Goal: Book appointment/travel/reservation

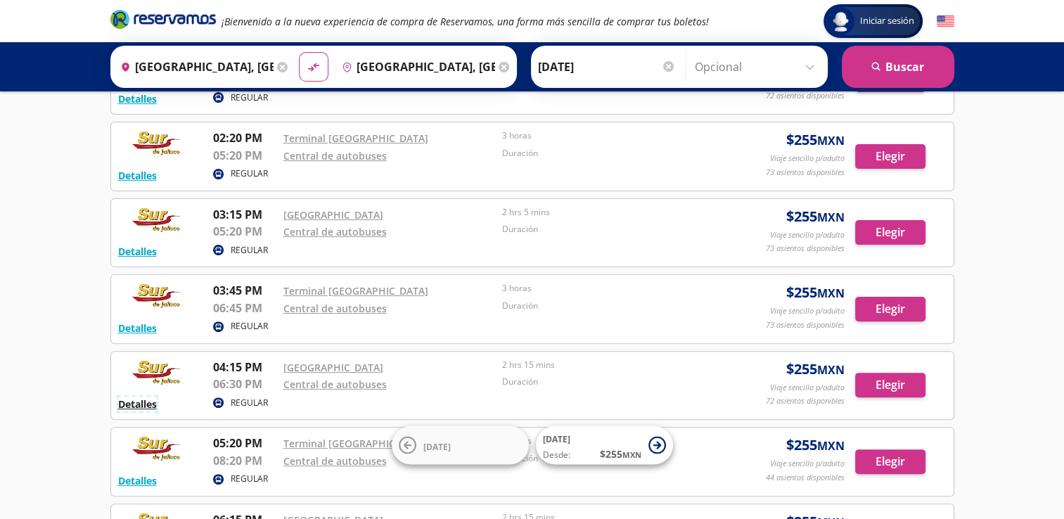
click at [147, 401] on button "Detalles" at bounding box center [137, 404] width 39 height 15
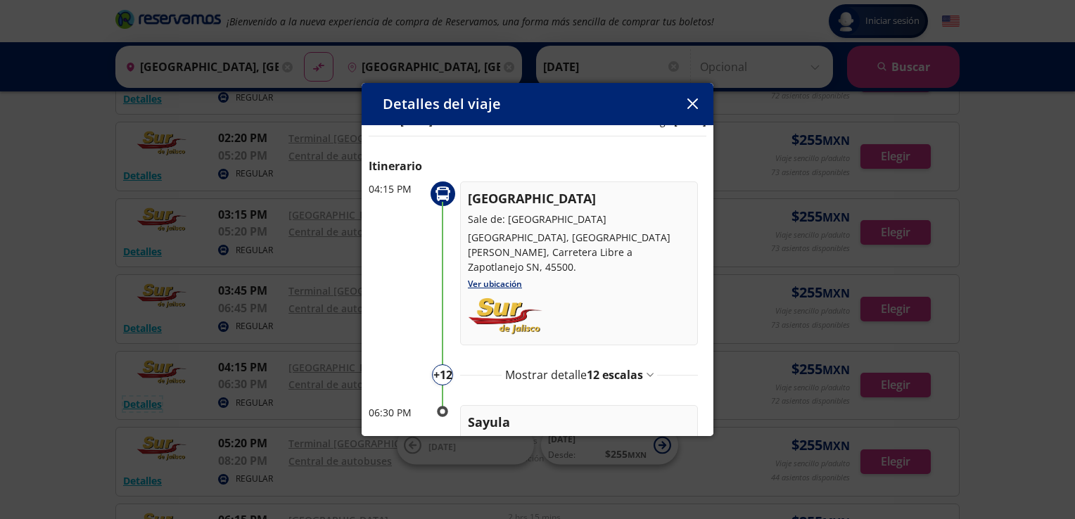
scroll to position [70, 0]
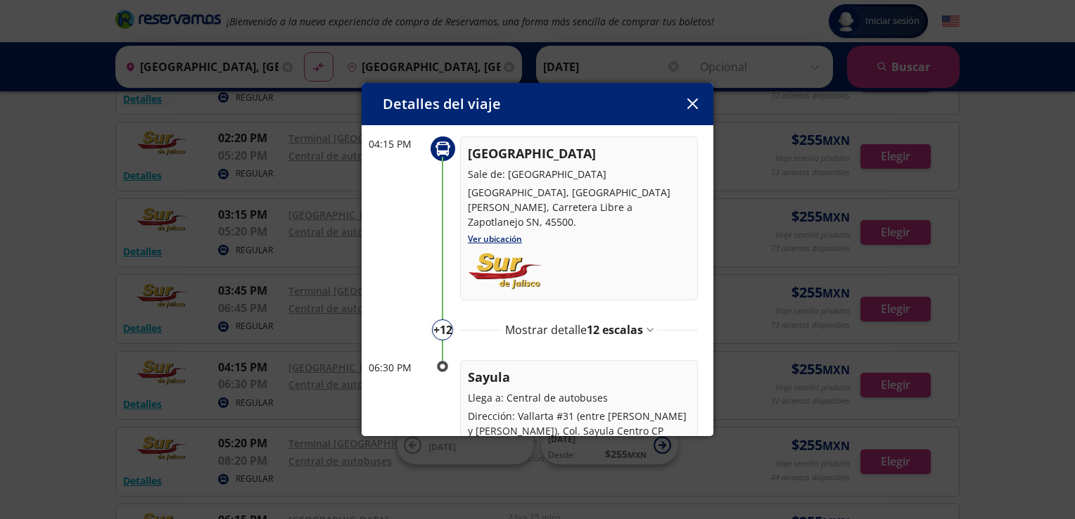
click at [605, 328] on span "12 escalas" at bounding box center [615, 329] width 56 height 15
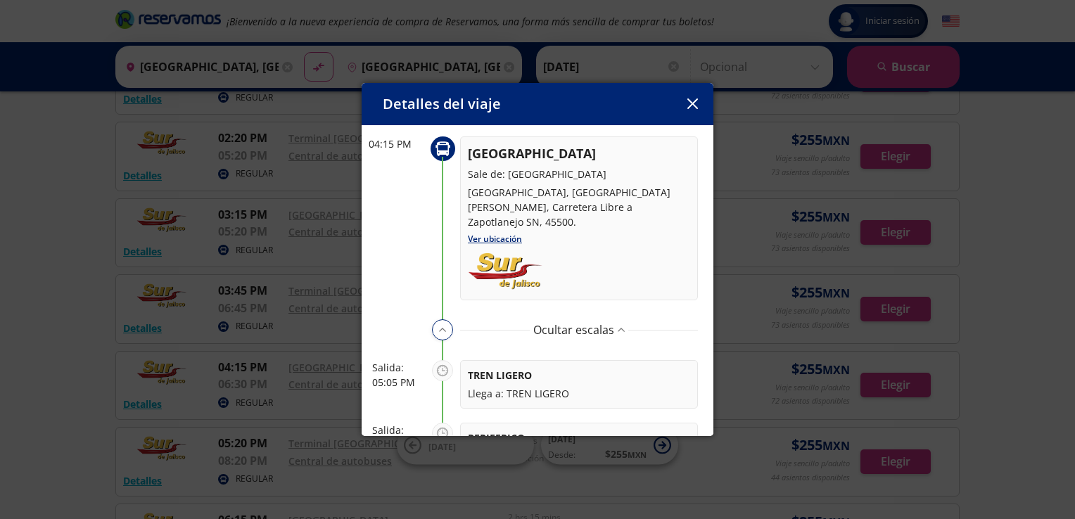
click at [689, 108] on icon "button" at bounding box center [692, 103] width 11 height 11
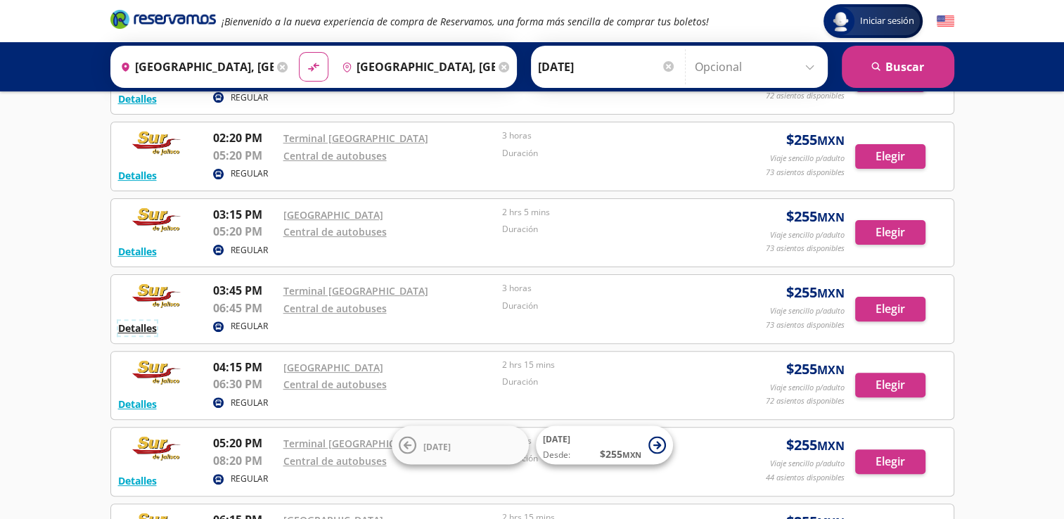
click at [149, 328] on button "Detalles" at bounding box center [137, 328] width 39 height 15
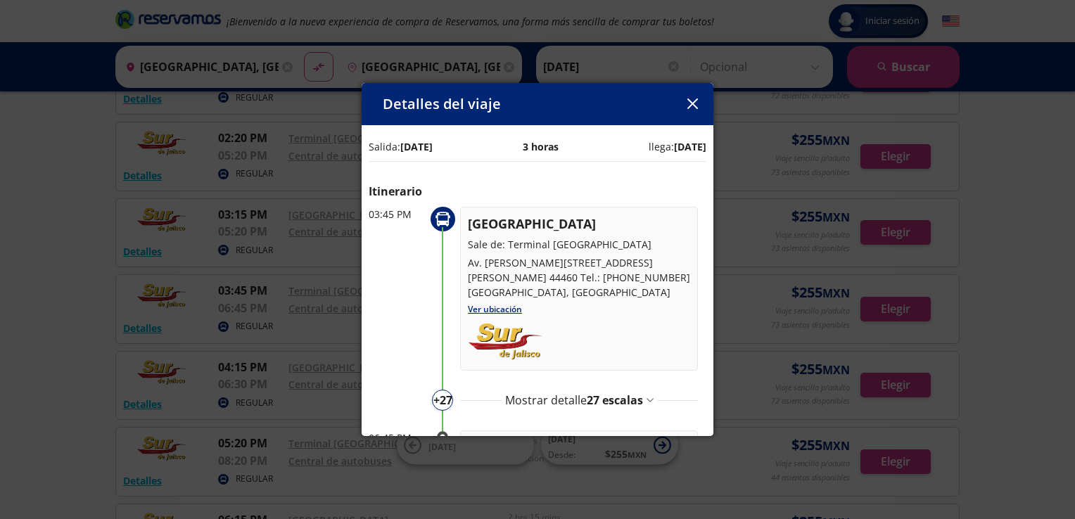
click at [613, 392] on span "27 escalas" at bounding box center [615, 399] width 56 height 15
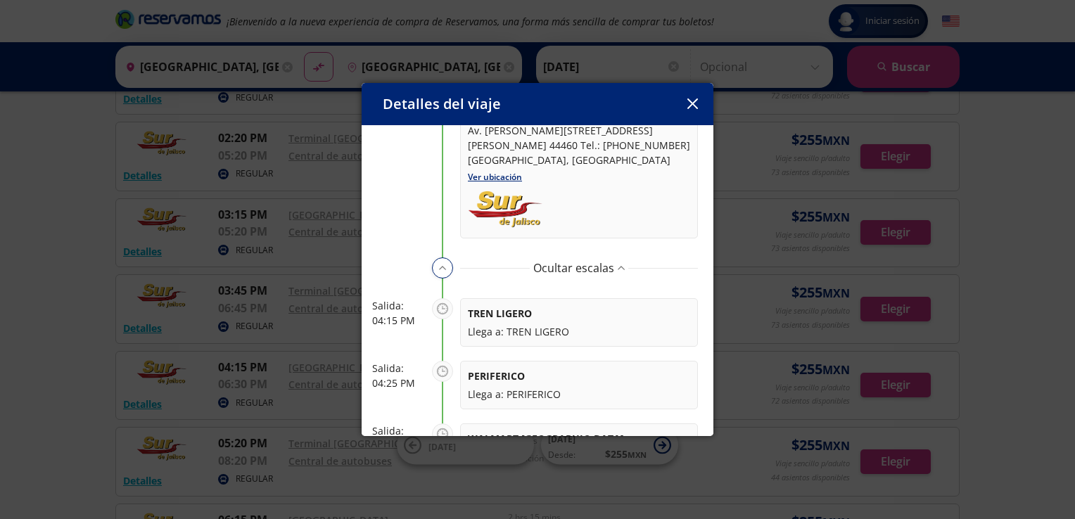
scroll to position [141, 0]
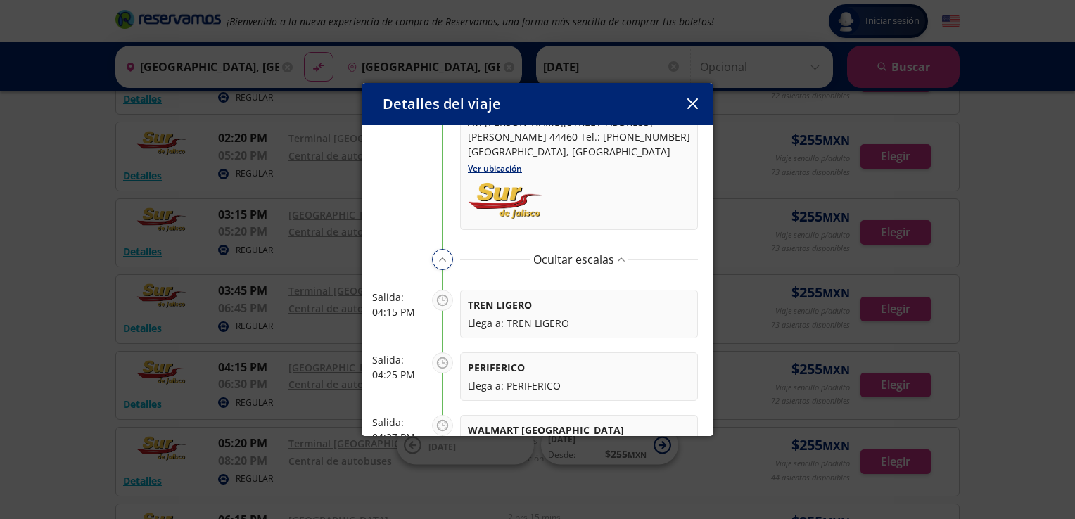
click at [49, 412] on div "Detalles del viaje Salida: [DATE] 3 horas llega: [DATE] Itinerario 03:45 PM [GE…" at bounding box center [537, 259] width 1075 height 519
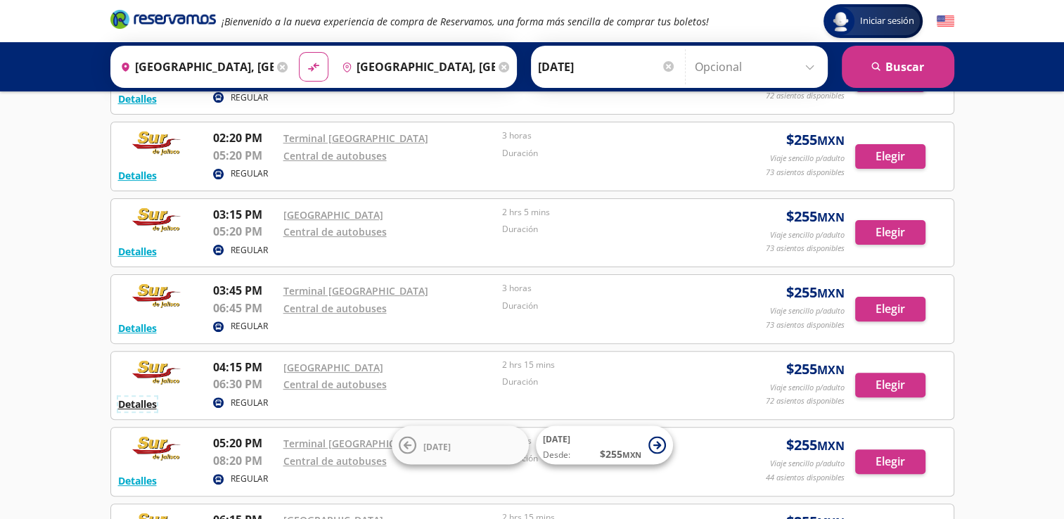
click at [148, 401] on button "Detalles" at bounding box center [137, 404] width 39 height 15
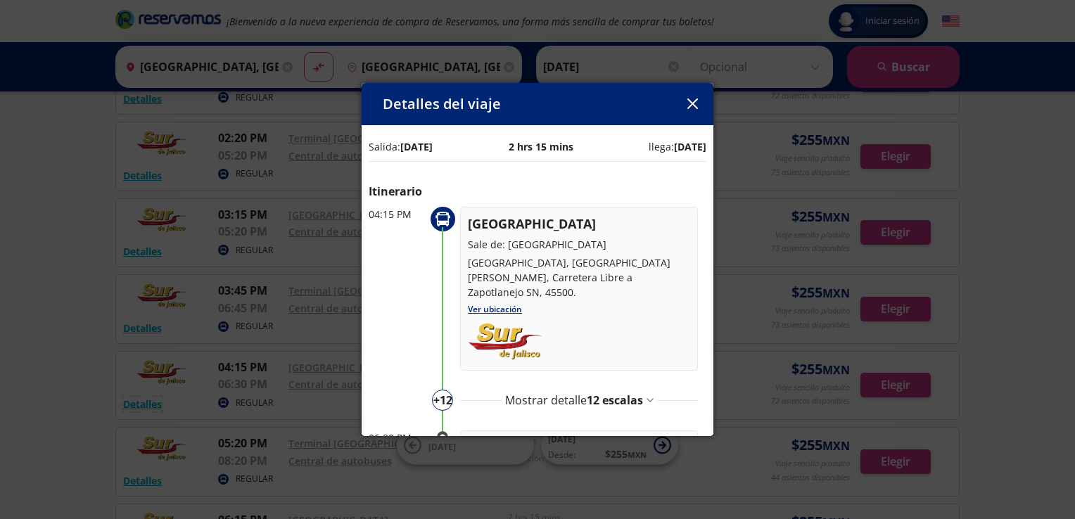
scroll to position [70, 0]
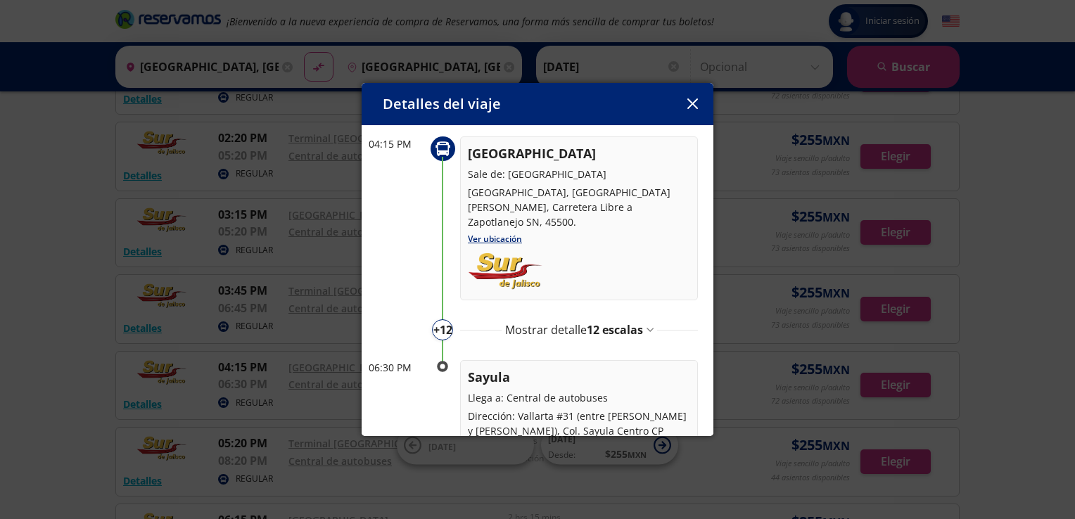
click at [606, 331] on span "12 escalas" at bounding box center [615, 329] width 56 height 15
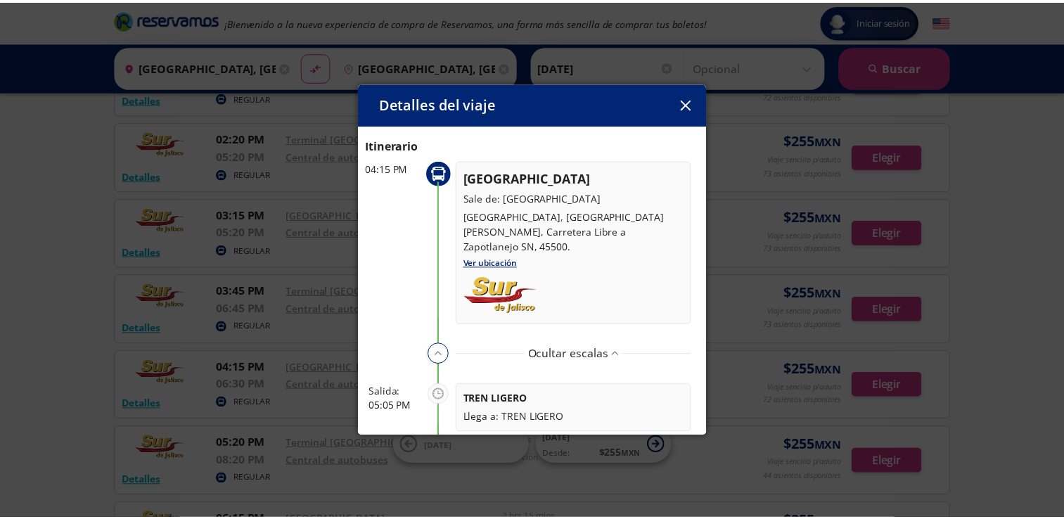
scroll to position [0, 0]
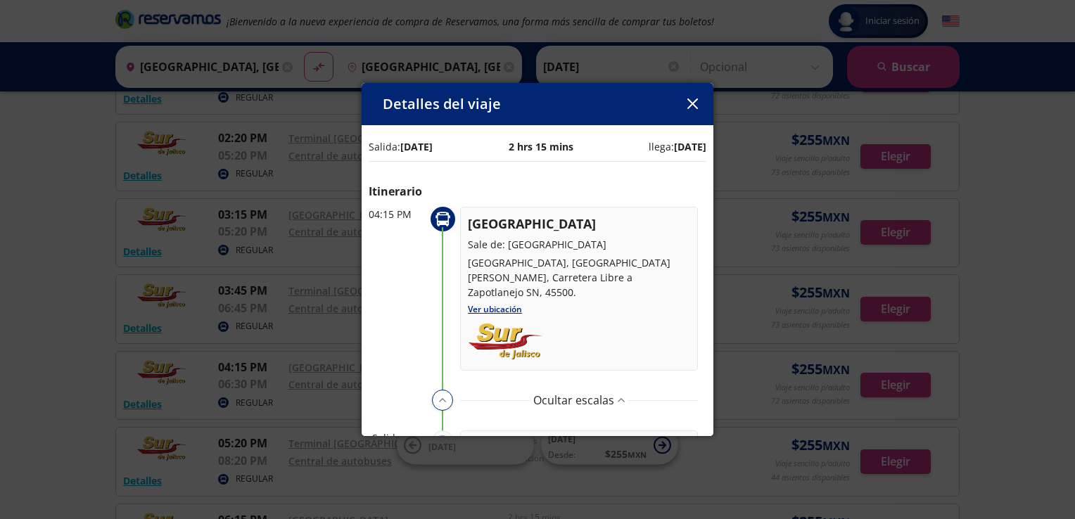
click at [689, 106] on icon "button" at bounding box center [691, 103] width 11 height 11
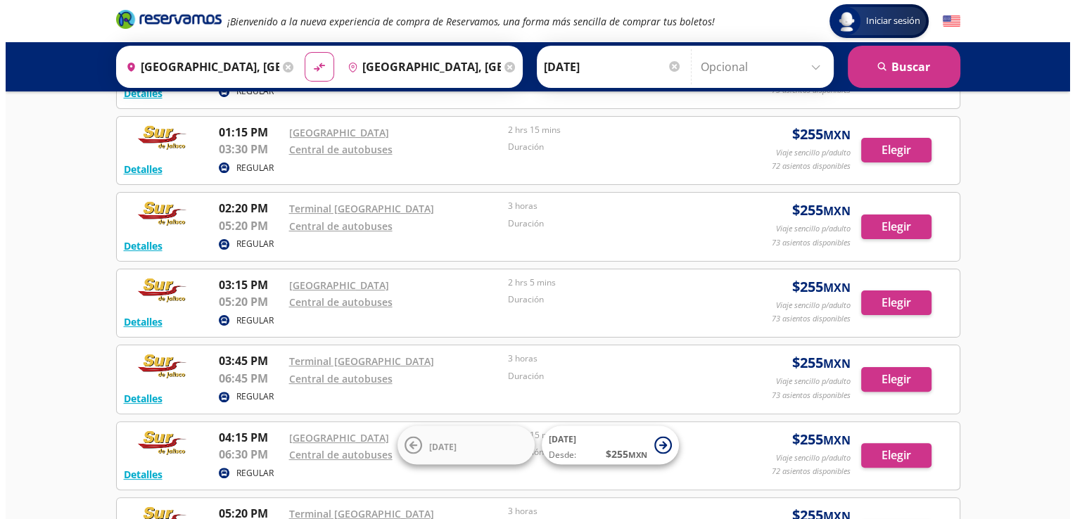
scroll to position [352, 0]
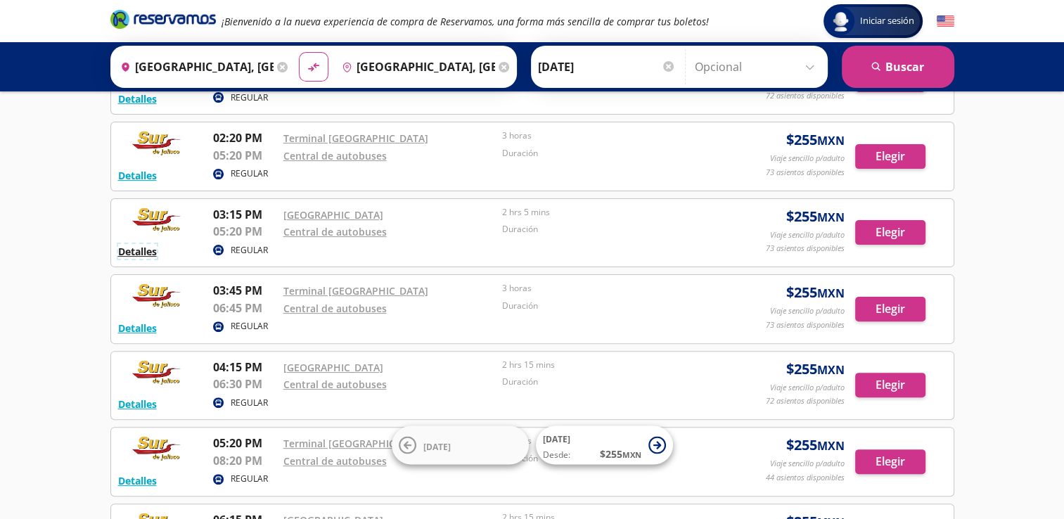
click at [144, 252] on button "Detalles" at bounding box center [137, 251] width 39 height 15
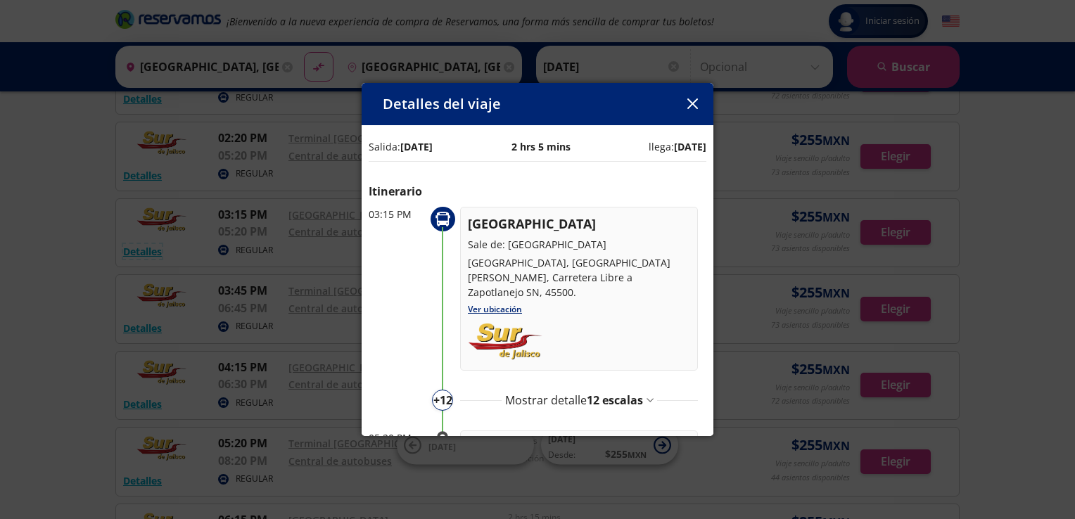
scroll to position [139, 0]
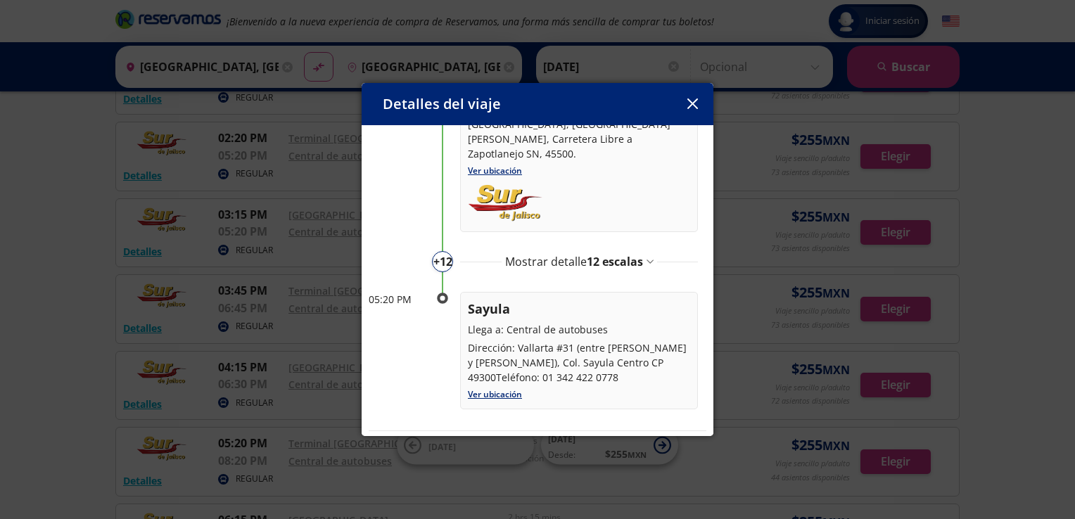
click at [600, 260] on span "12 escalas" at bounding box center [615, 261] width 56 height 15
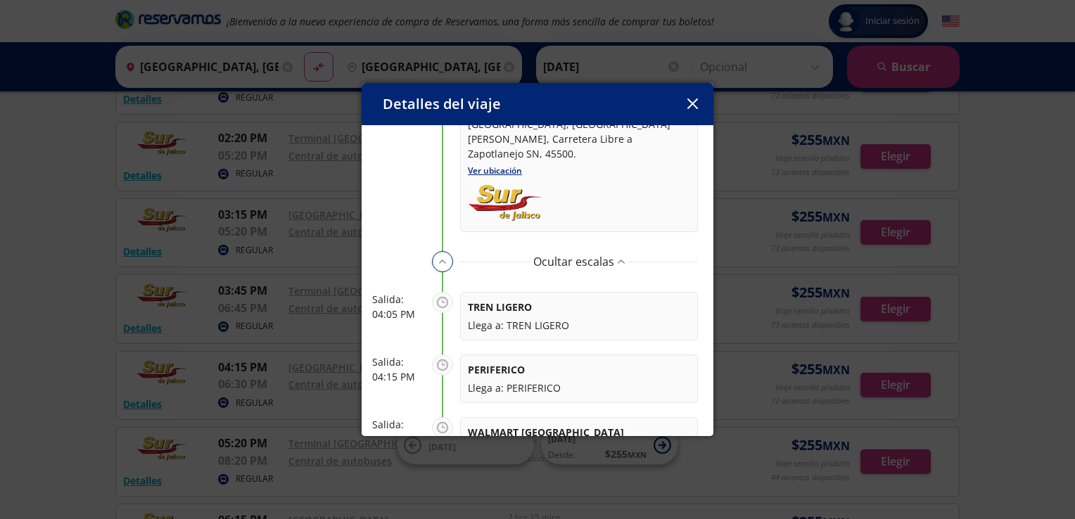
scroll to position [0, 0]
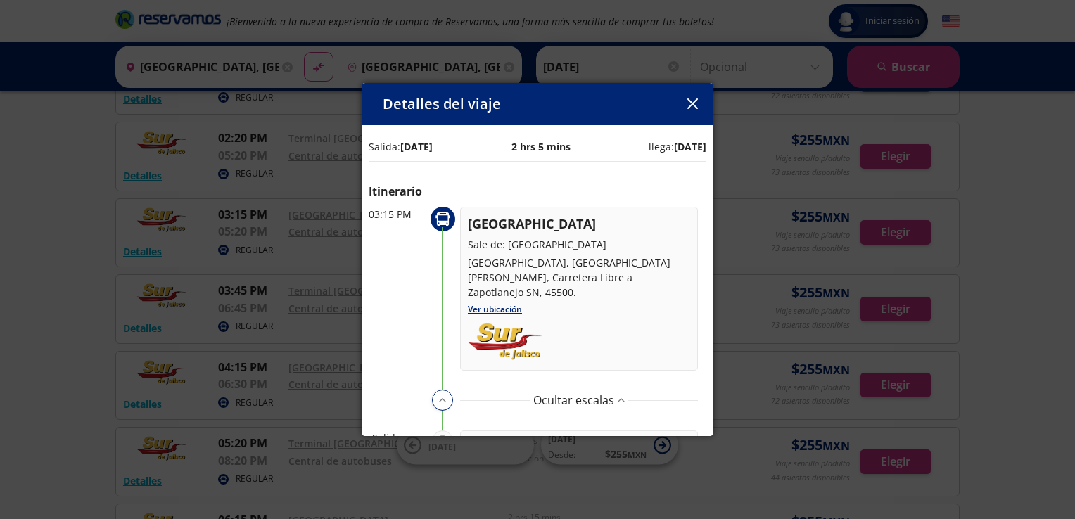
click at [692, 100] on icon "button" at bounding box center [692, 103] width 11 height 11
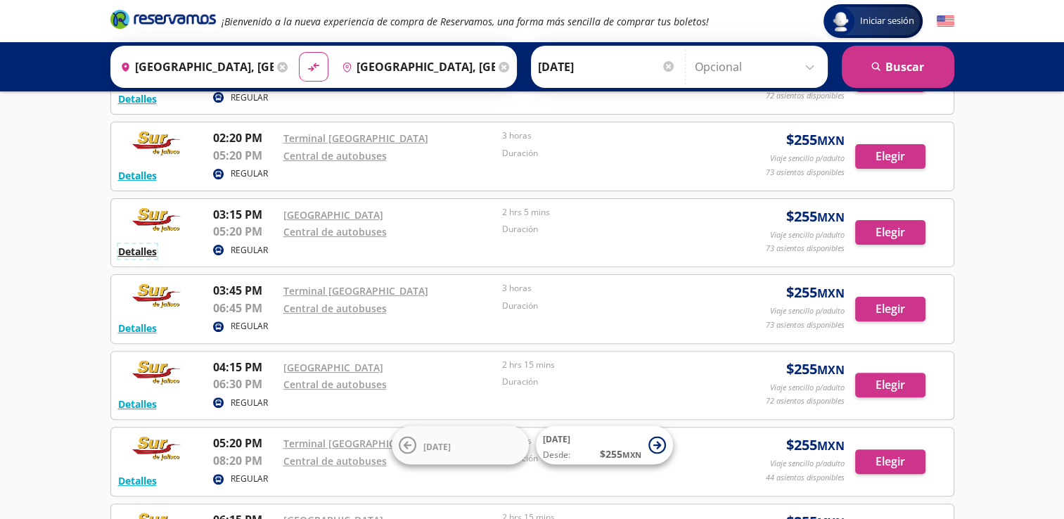
click at [148, 250] on button "Detalles" at bounding box center [137, 251] width 39 height 15
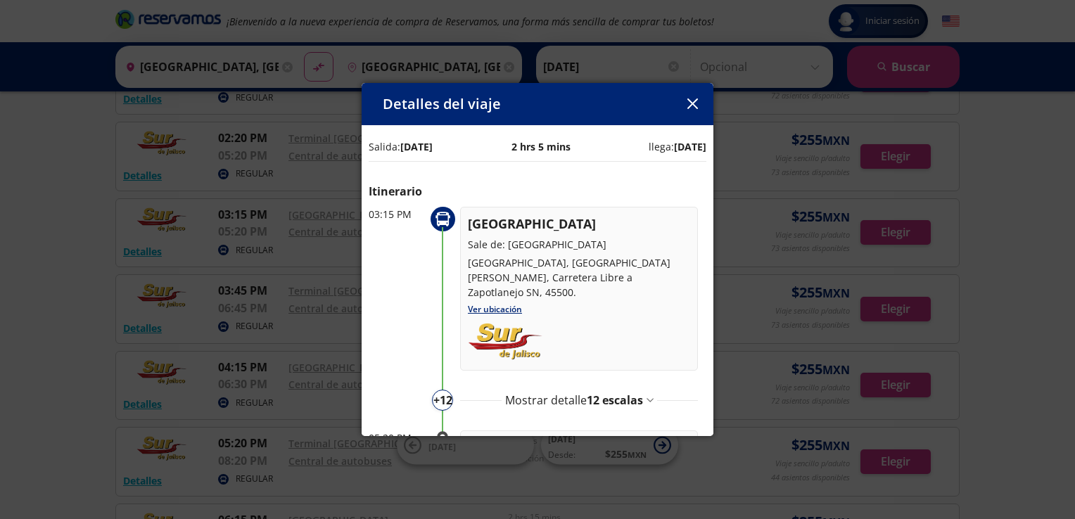
click at [611, 400] on span "12 escalas" at bounding box center [615, 399] width 56 height 15
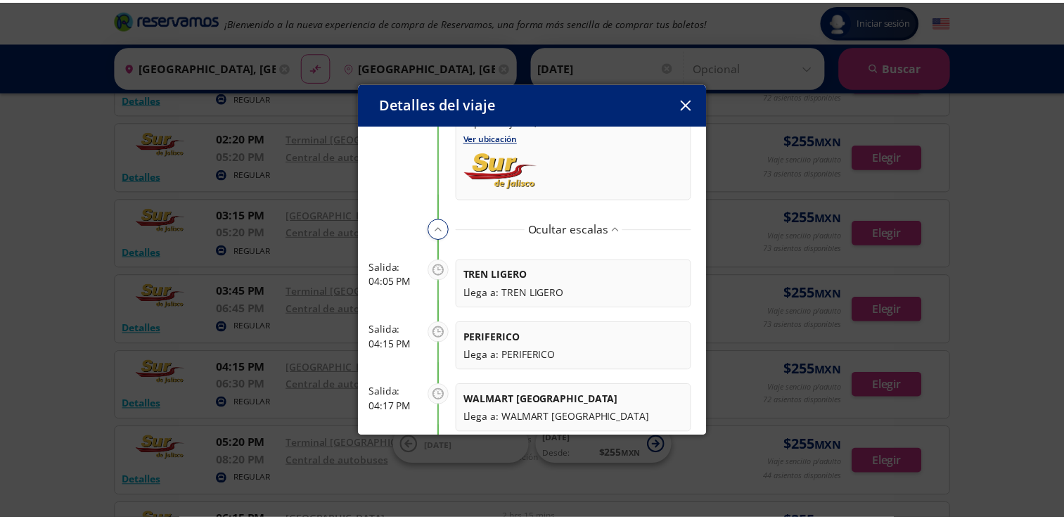
scroll to position [211, 0]
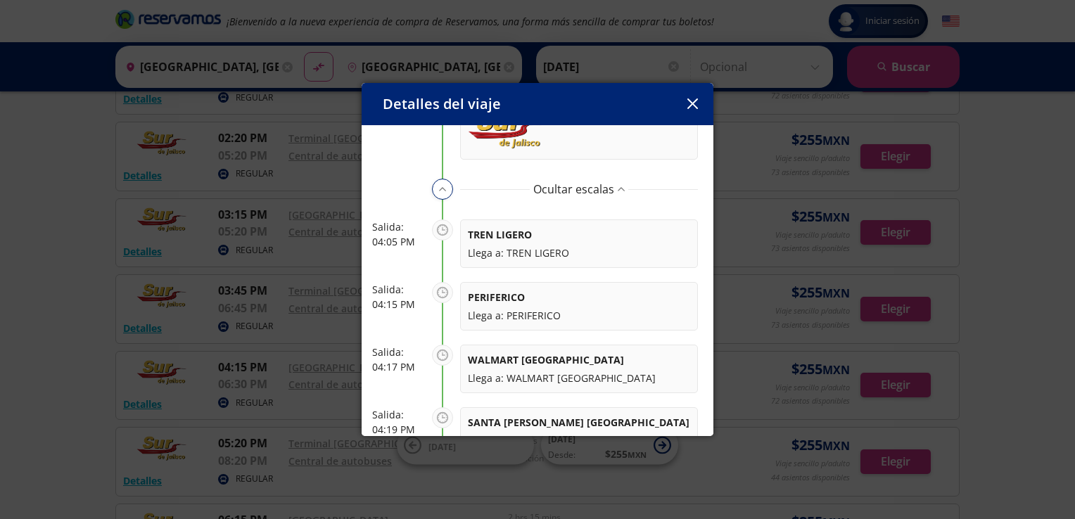
click at [689, 104] on icon "button" at bounding box center [692, 103] width 11 height 11
